Goal: Task Accomplishment & Management: Complete application form

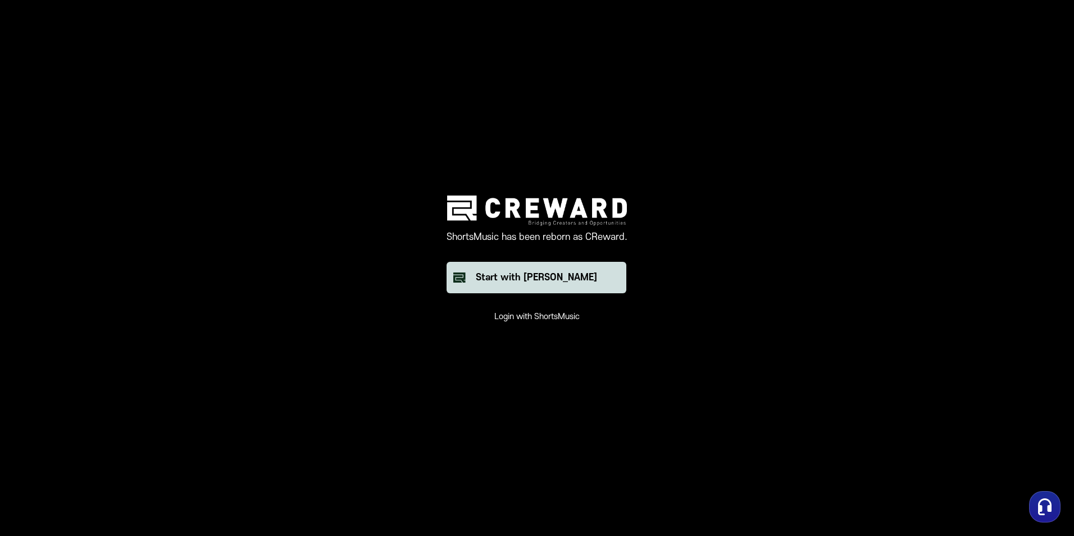
click at [552, 286] on button "Start with [PERSON_NAME]" at bounding box center [537, 277] width 180 height 31
